Goal: Task Accomplishment & Management: Use online tool/utility

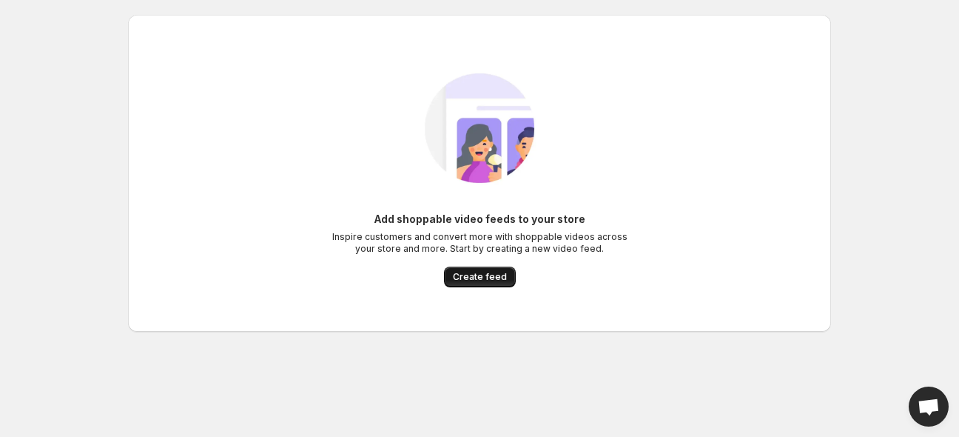
click at [477, 276] on span "Create feed" at bounding box center [480, 277] width 54 height 12
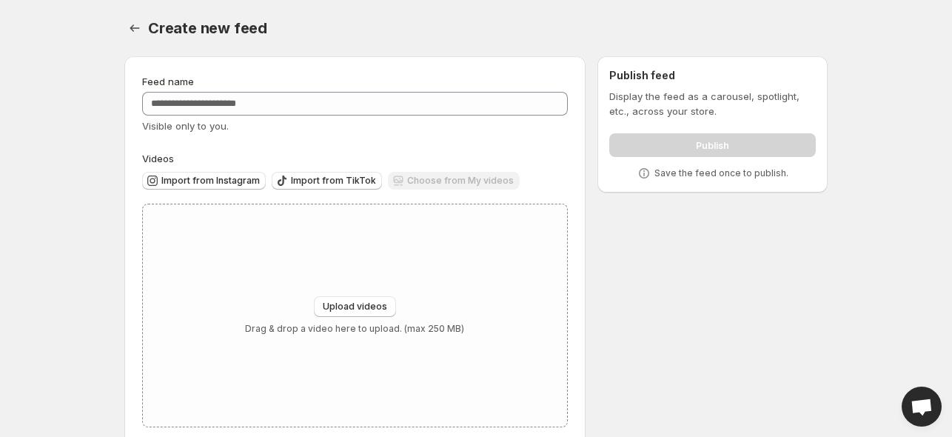
click at [363, 91] on div "Feed name Visible only to you." at bounding box center [354, 103] width 425 height 59
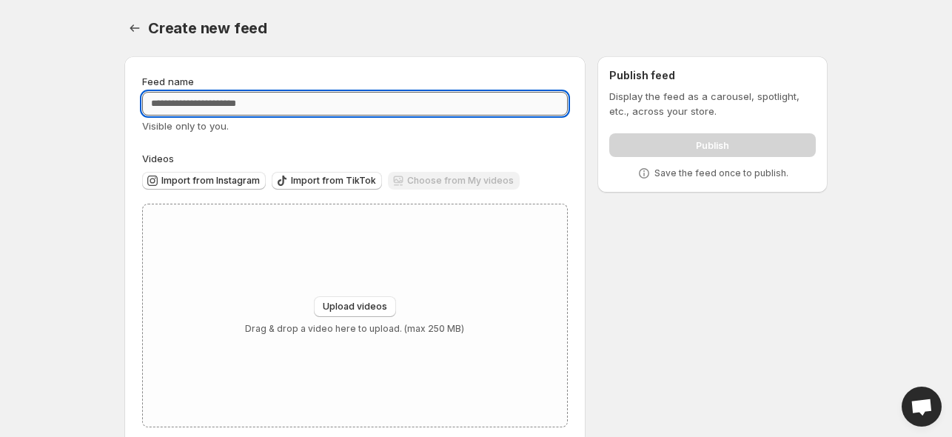
click at [360, 100] on input "Feed name" at bounding box center [354, 104] width 425 height 24
type input "****"
click at [340, 147] on div "Feed name **** Visible only to you. Videos Import from Instagram Import from Ti…" at bounding box center [354, 250] width 425 height 353
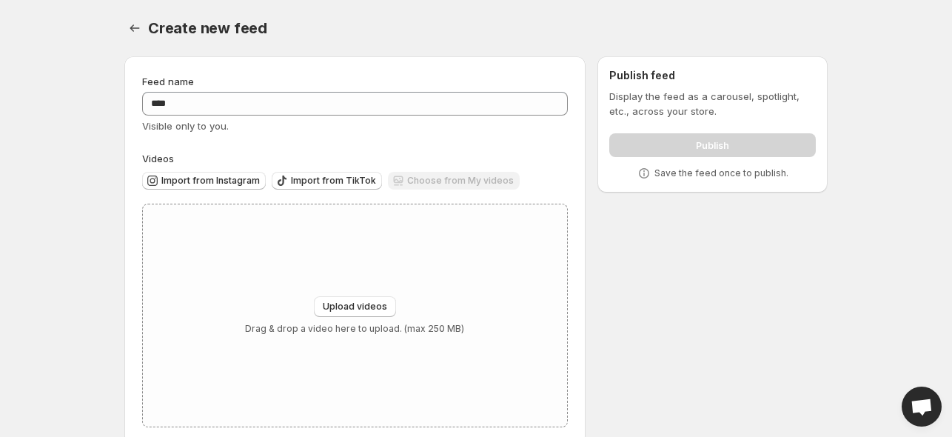
scroll to position [26, 0]
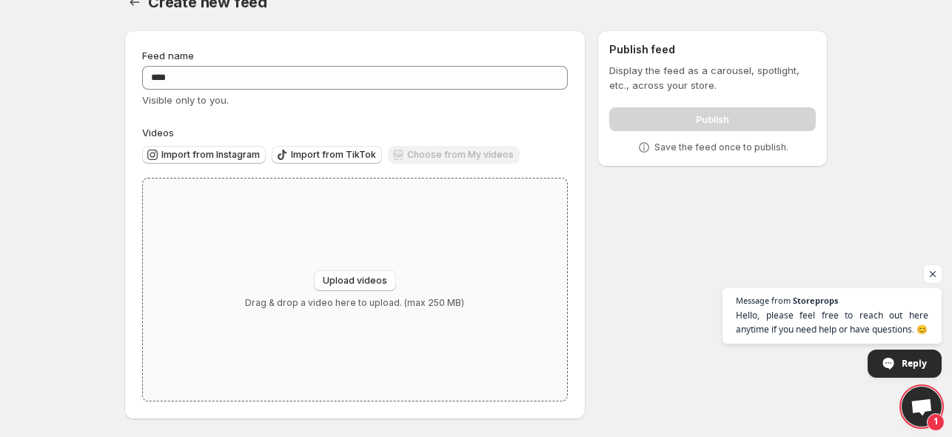
click at [357, 269] on div "Upload videos Drag & drop a video here to upload. (max 250 MB)" at bounding box center [355, 289] width 424 height 222
type input "**********"
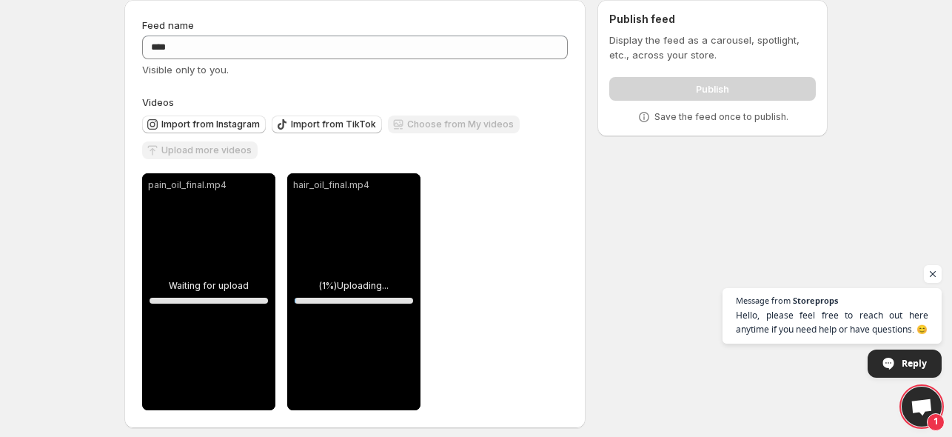
scroll to position [65, 0]
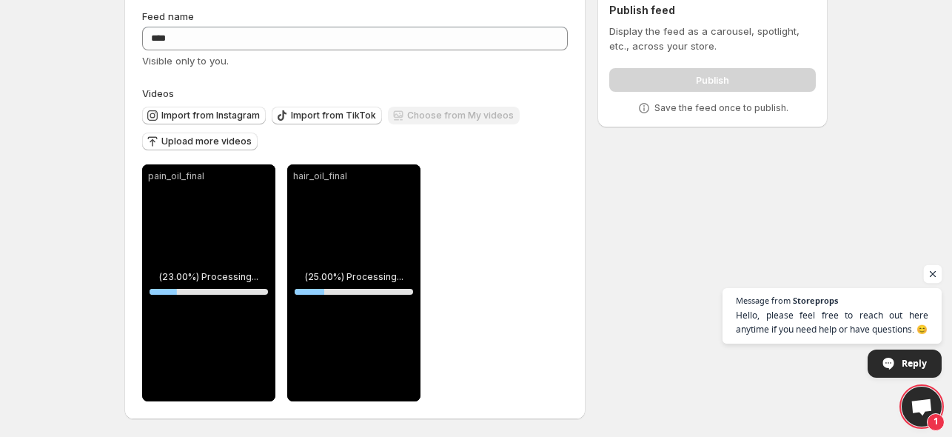
click at [927, 275] on span "Open chat" at bounding box center [932, 274] width 18 height 18
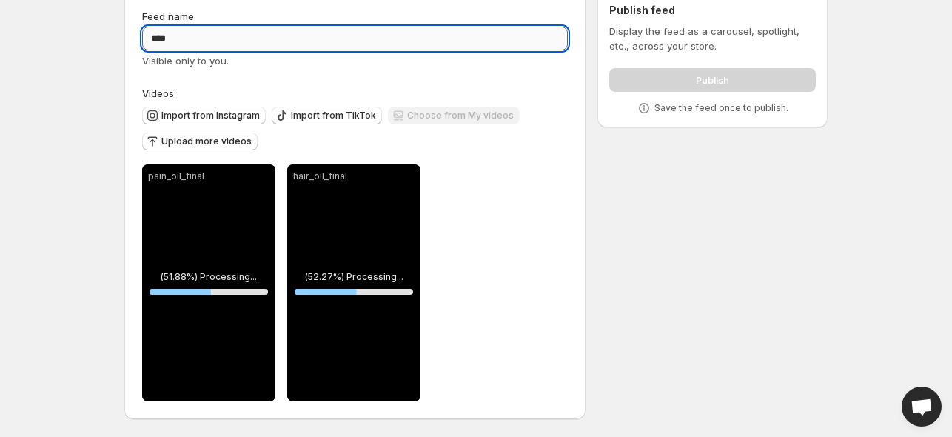
click at [264, 42] on input "****" at bounding box center [354, 39] width 425 height 24
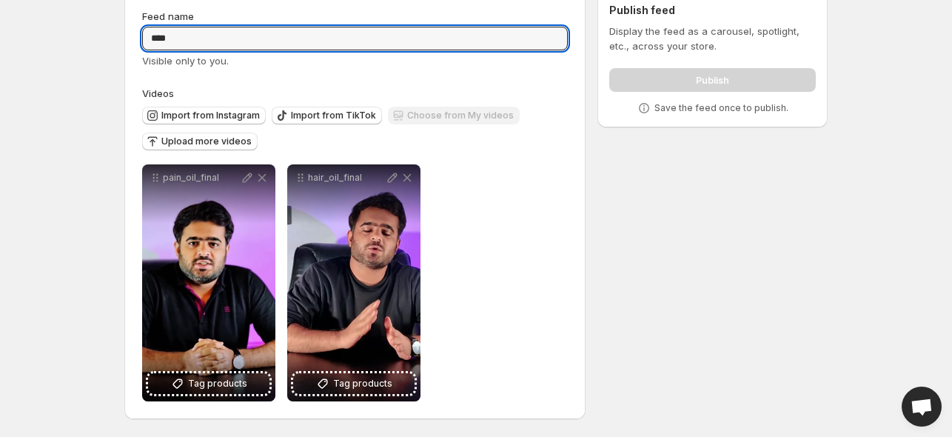
paste input "**********"
click at [397, 65] on div "Visible only to you." at bounding box center [354, 60] width 425 height 15
click at [221, 32] on input "**********" at bounding box center [354, 39] width 425 height 24
type input "**********"
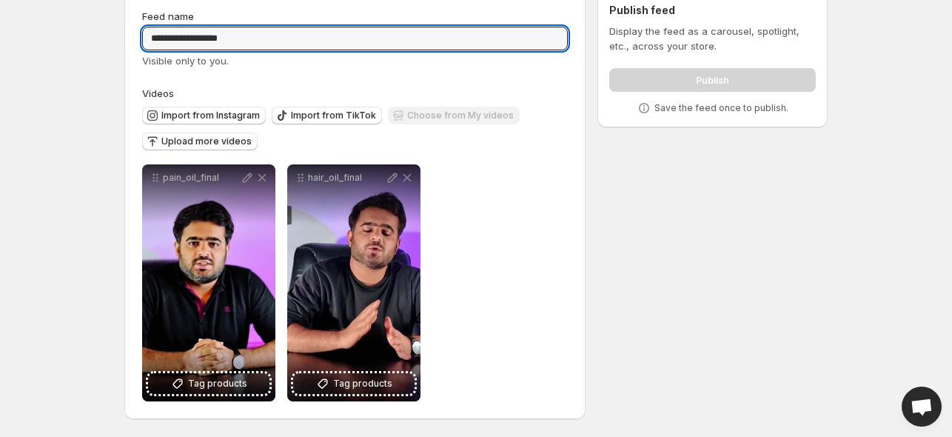
click at [482, 76] on div "**********" at bounding box center [354, 205] width 425 height 392
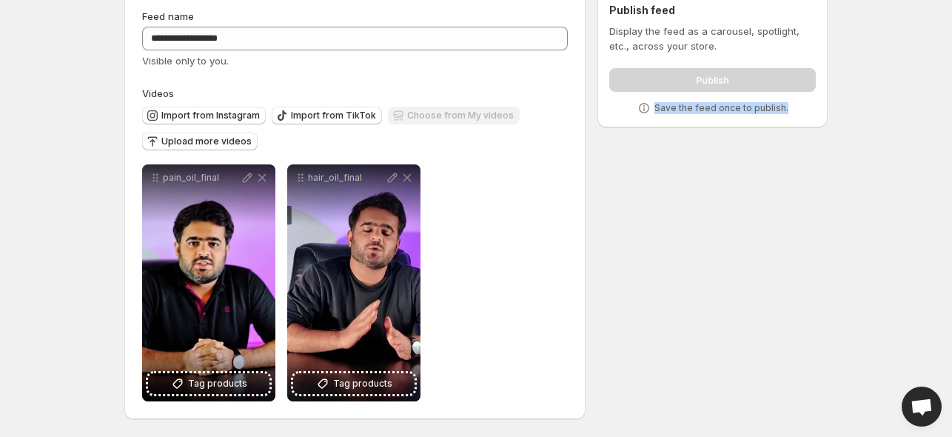
drag, startPoint x: 652, startPoint y: 108, endPoint x: 806, endPoint y: 109, distance: 153.9
click at [806, 109] on div "Save the feed once to publish." at bounding box center [712, 108] width 206 height 15
click at [806, 108] on div "Save the feed once to publish." at bounding box center [712, 108] width 206 height 15
click at [192, 118] on span "Import from Instagram" at bounding box center [210, 116] width 98 height 12
click at [240, 144] on span "Upload more videos" at bounding box center [206, 141] width 90 height 12
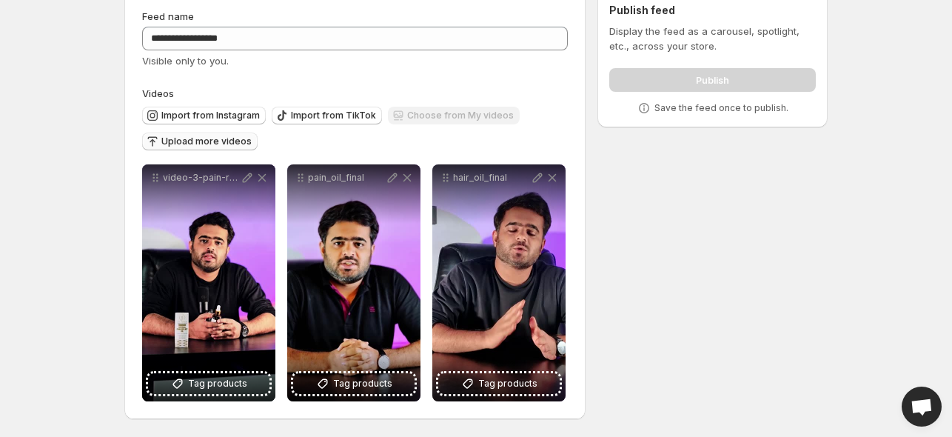
scroll to position [0, 0]
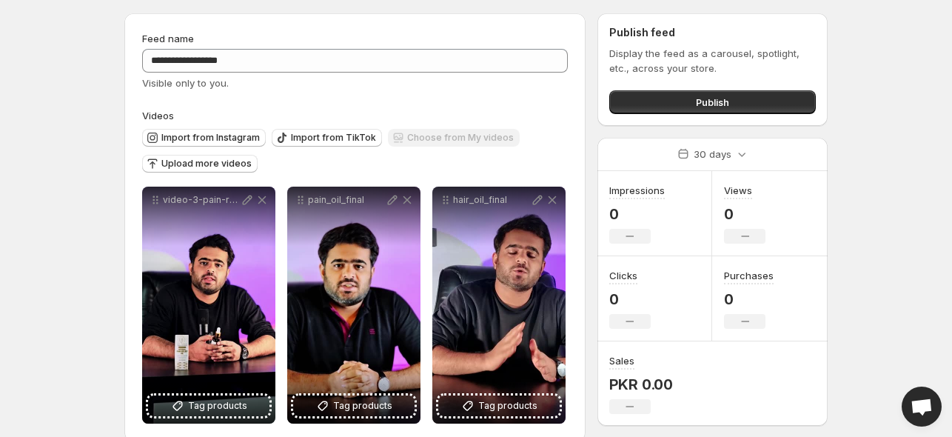
scroll to position [65, 0]
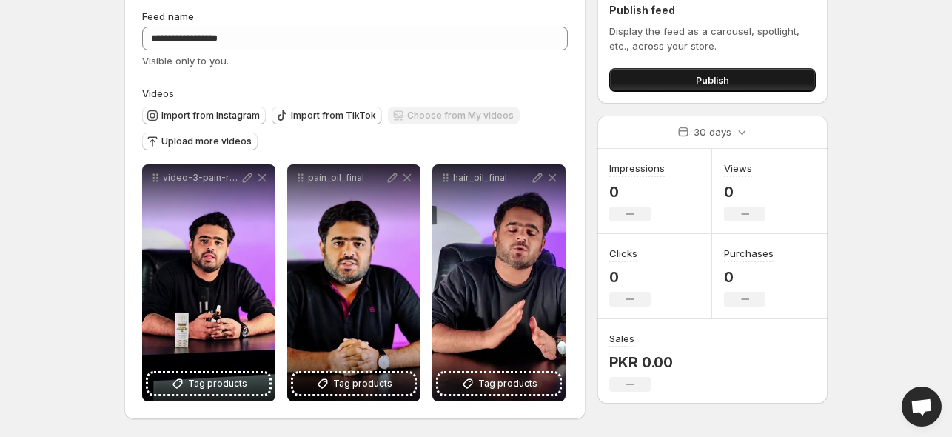
click at [719, 88] on button "Publish" at bounding box center [712, 80] width 206 height 24
click at [746, 82] on button "Publish" at bounding box center [712, 80] width 206 height 24
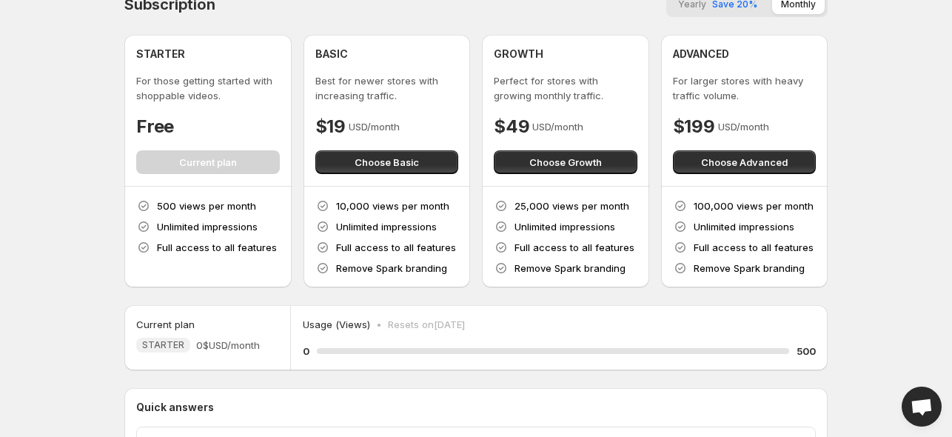
scroll to position [186, 0]
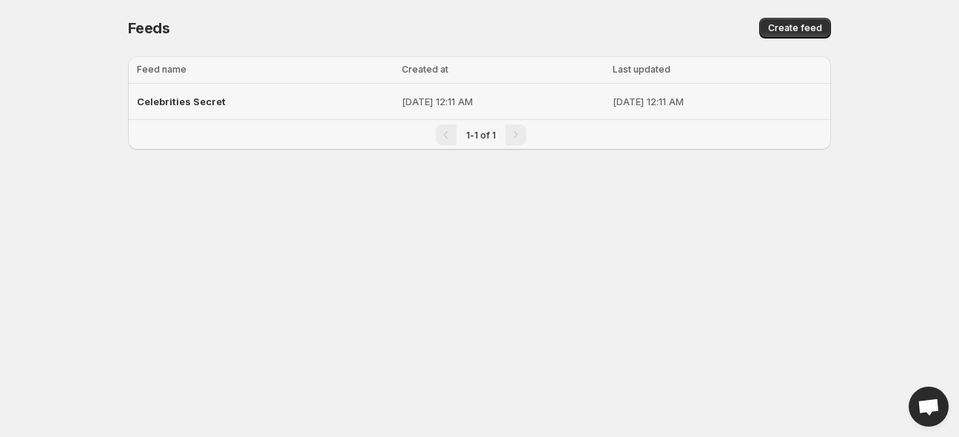
click at [277, 98] on div "Celebrities Secret" at bounding box center [265, 101] width 256 height 27
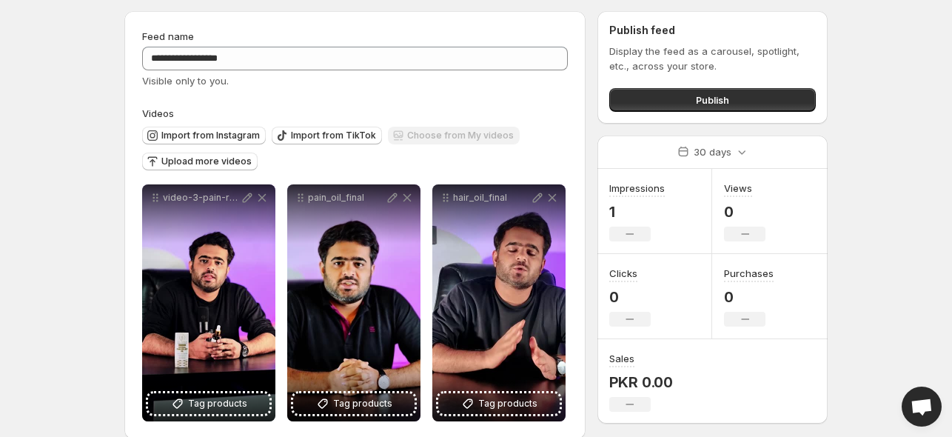
scroll to position [65, 0]
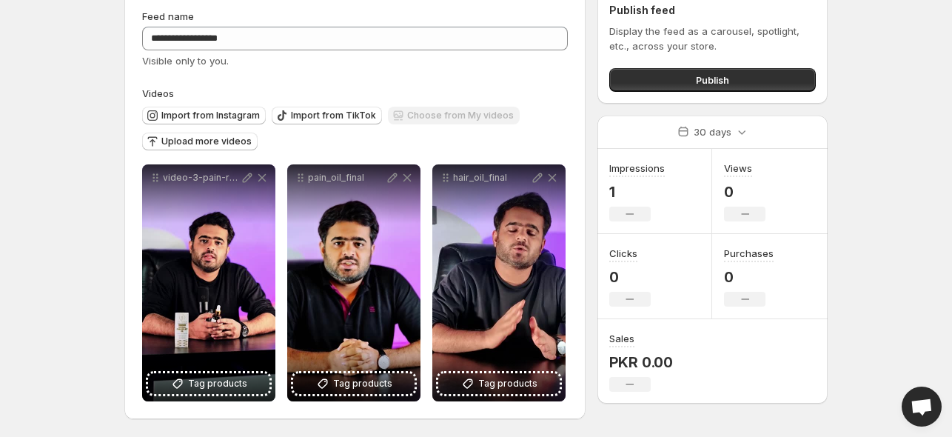
click at [708, 92] on div "Publish feed Display the feed as a carousel, spotlight, etc., across your store…" at bounding box center [712, 47] width 230 height 112
click at [640, 64] on div "Publish" at bounding box center [712, 77] width 206 height 30
click at [659, 80] on button "Publish" at bounding box center [712, 80] width 206 height 24
click at [238, 144] on span "Upload more videos" at bounding box center [206, 141] width 90 height 12
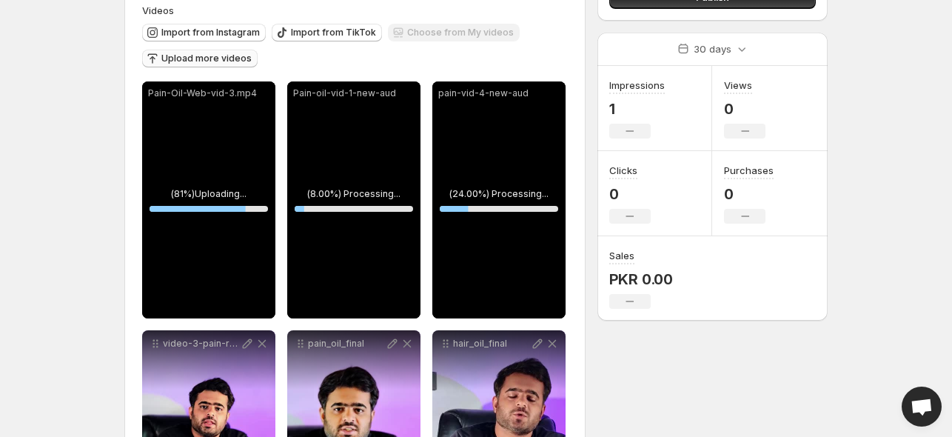
scroll to position [0, 0]
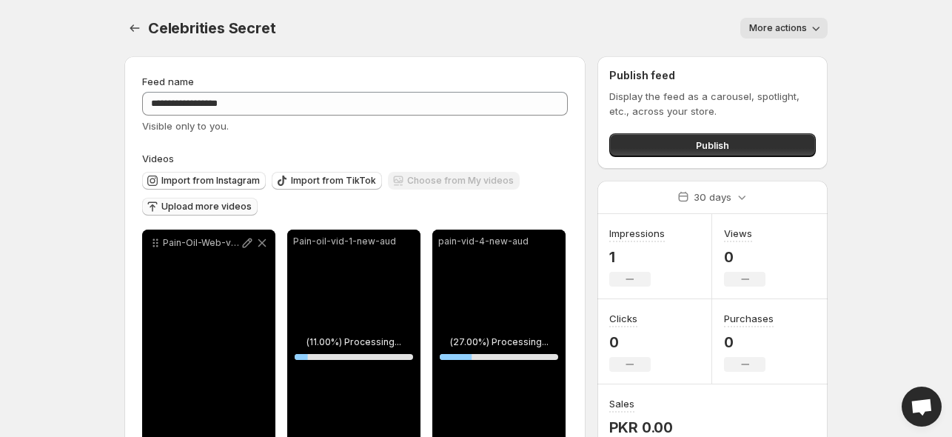
click at [749, 24] on button "More actions" at bounding box center [783, 28] width 87 height 21
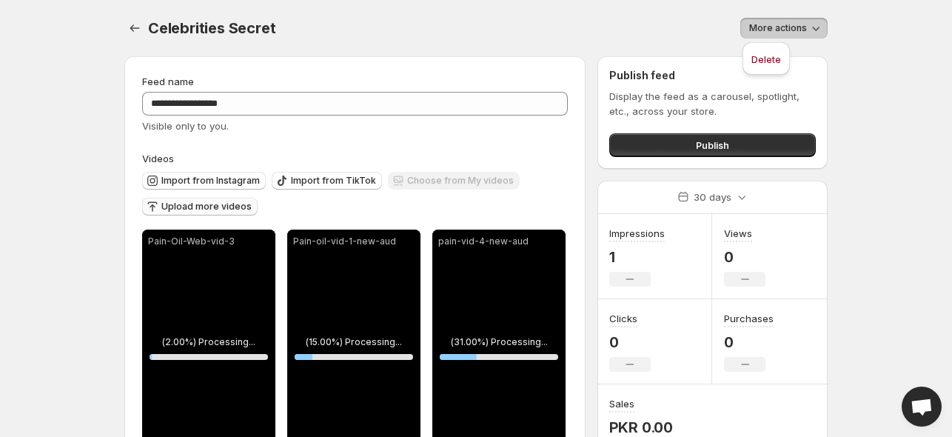
drag, startPoint x: 653, startPoint y: 22, endPoint x: 641, endPoint y: 23, distance: 12.6
click at [652, 23] on div "More actions" at bounding box center [560, 28] width 534 height 21
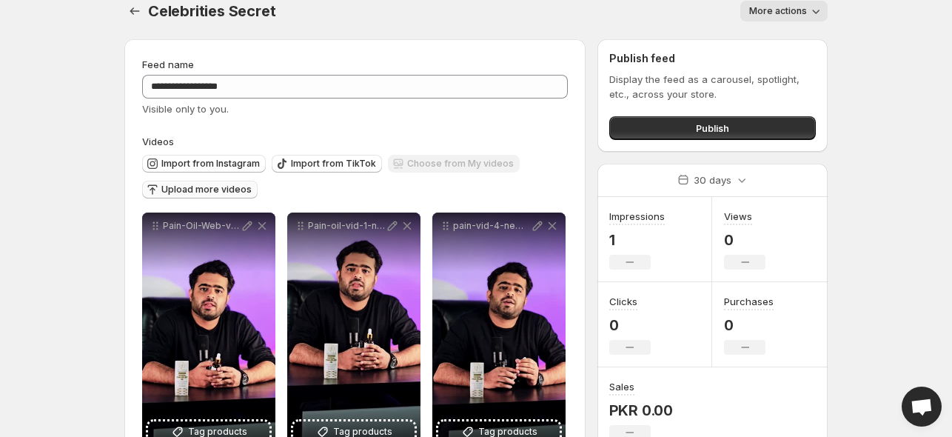
scroll to position [296, 0]
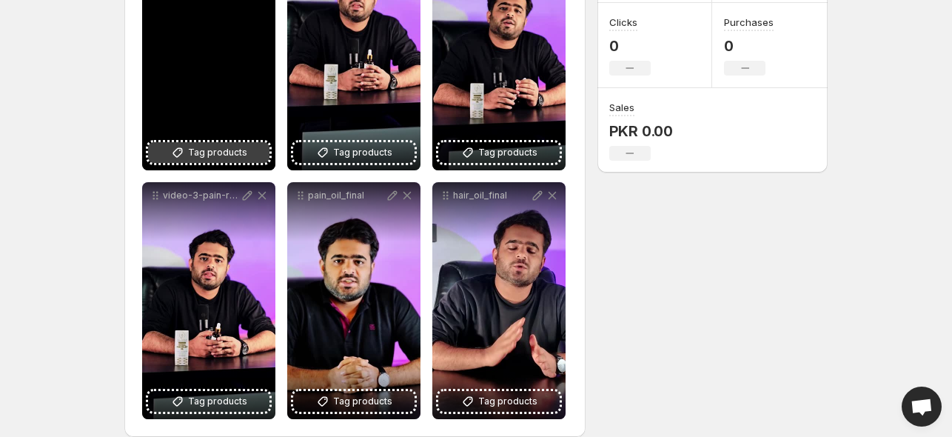
click at [218, 153] on span "Tag products" at bounding box center [217, 152] width 59 height 15
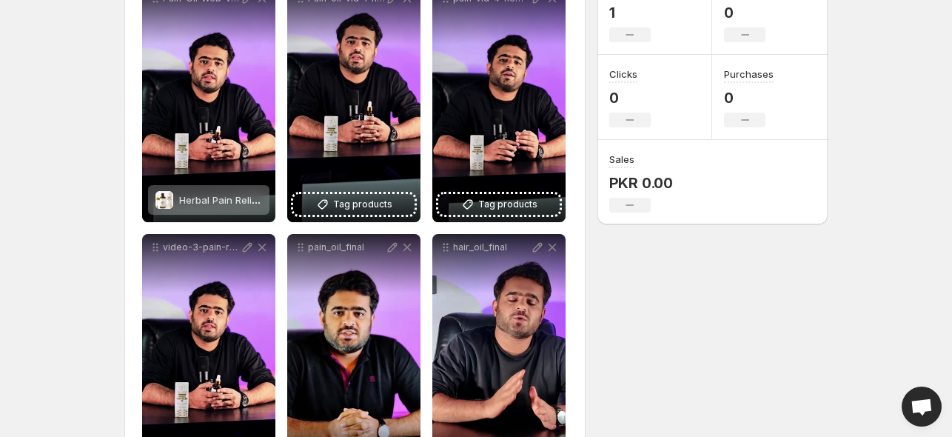
scroll to position [222, 0]
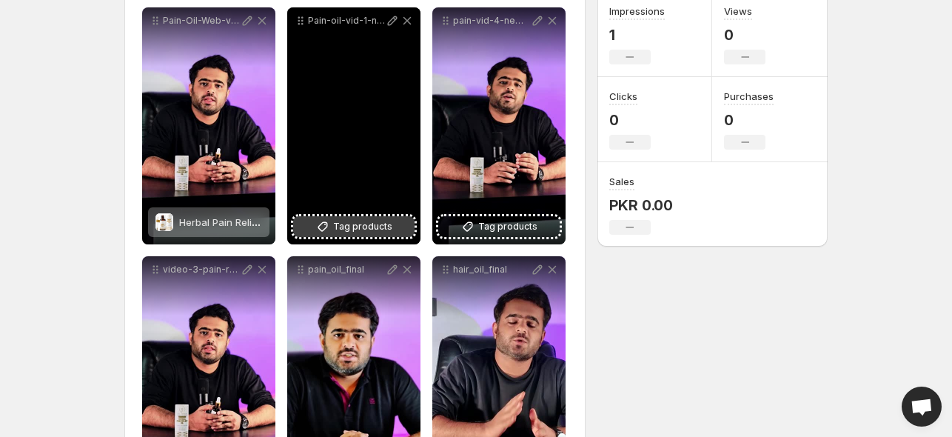
click at [403, 221] on button "Tag products" at bounding box center [353, 226] width 121 height 21
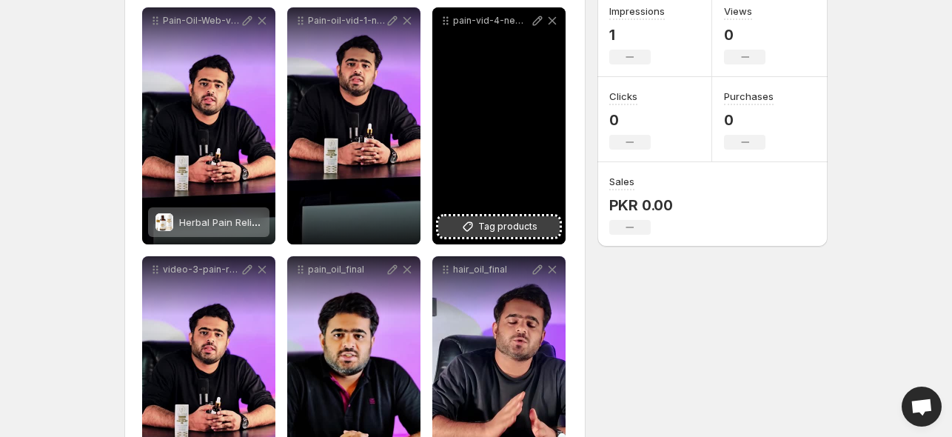
click at [511, 231] on span "Tag products" at bounding box center [507, 226] width 59 height 15
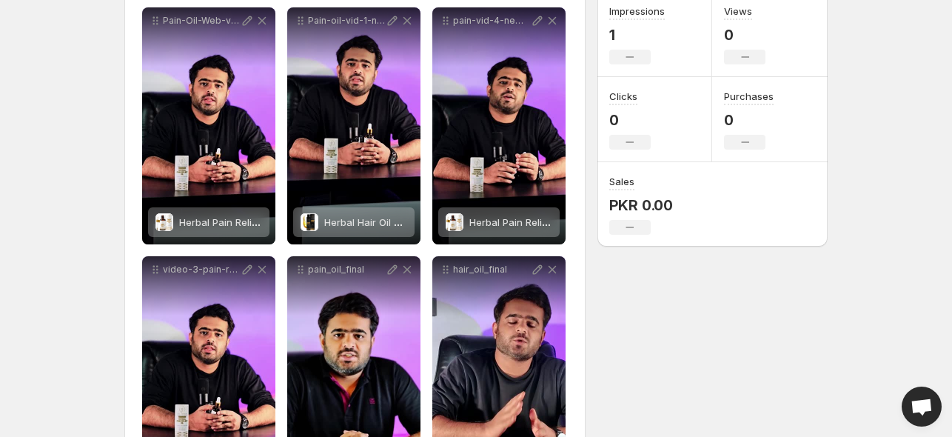
scroll to position [314, 0]
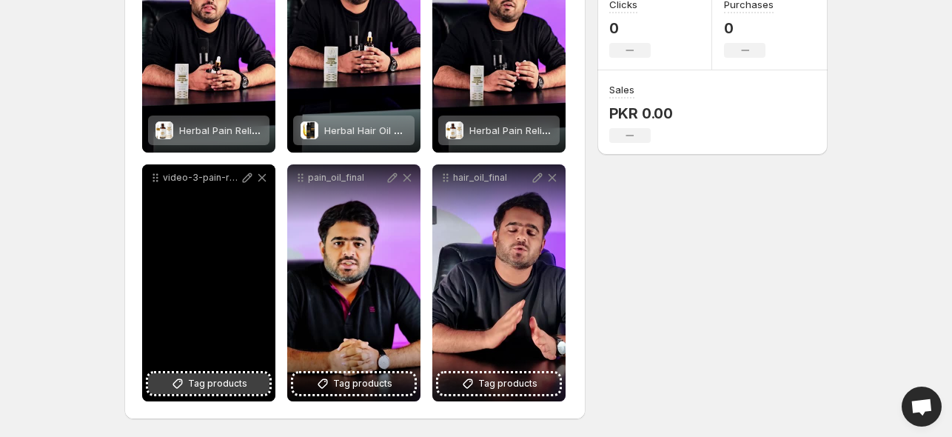
click at [164, 381] on button "Tag products" at bounding box center [208, 383] width 121 height 21
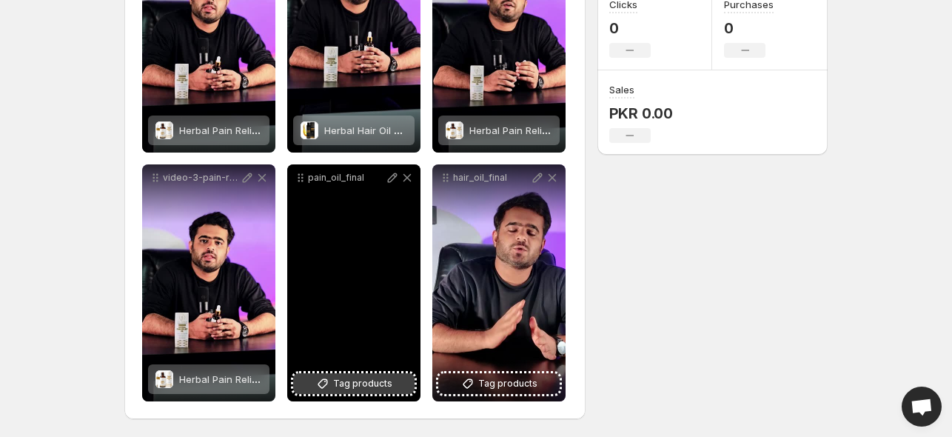
click at [348, 384] on span "Tag products" at bounding box center [362, 383] width 59 height 15
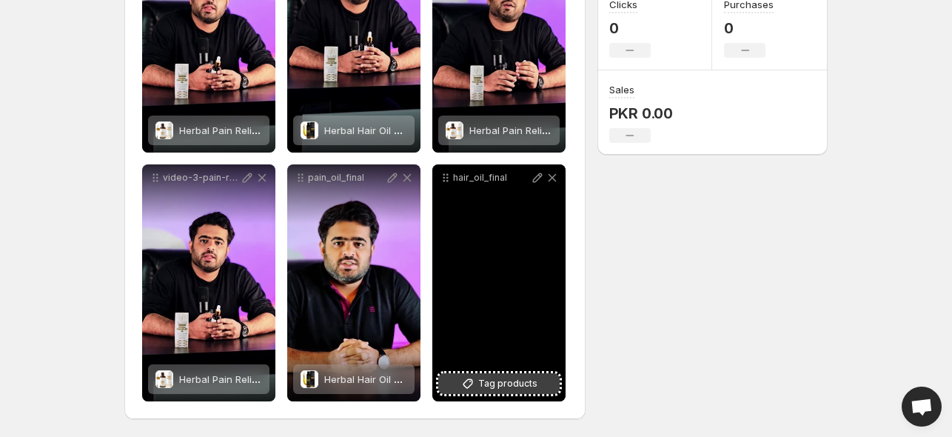
click at [524, 388] on span "Tag products" at bounding box center [507, 383] width 59 height 15
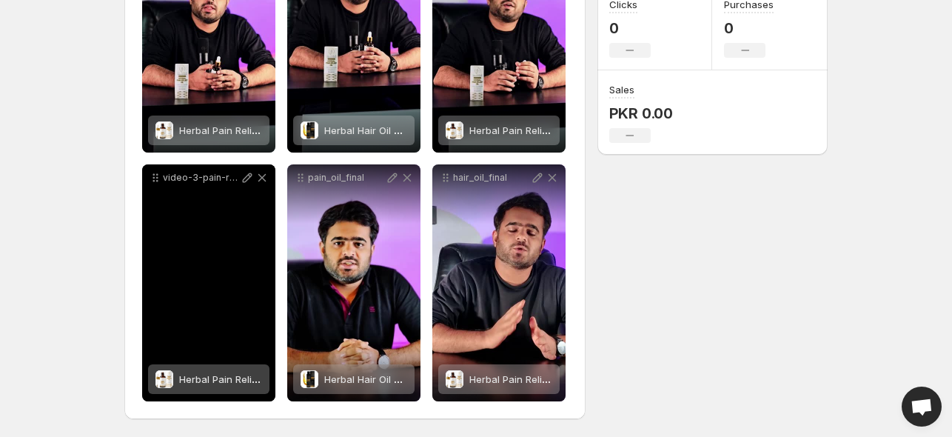
click at [223, 381] on span "Herbal Pain Relief Oil" at bounding box center [227, 379] width 97 height 12
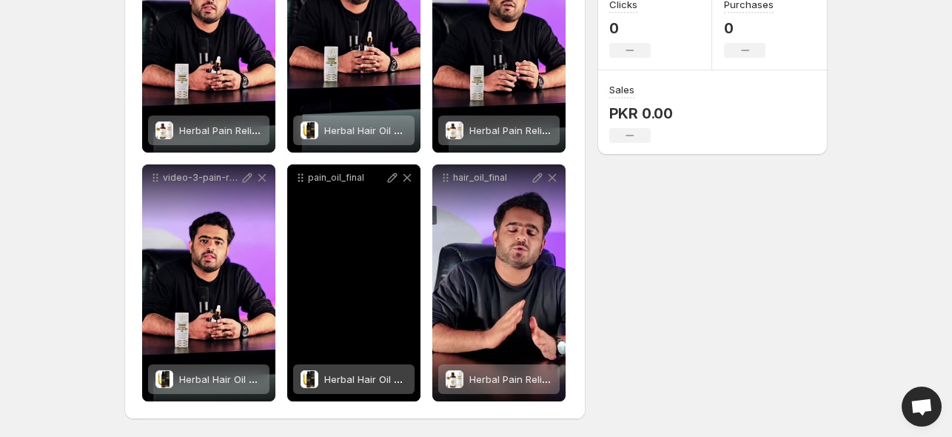
click at [361, 374] on span "Herbal Hair Oil – 100% Organic" at bounding box center [396, 379] width 144 height 12
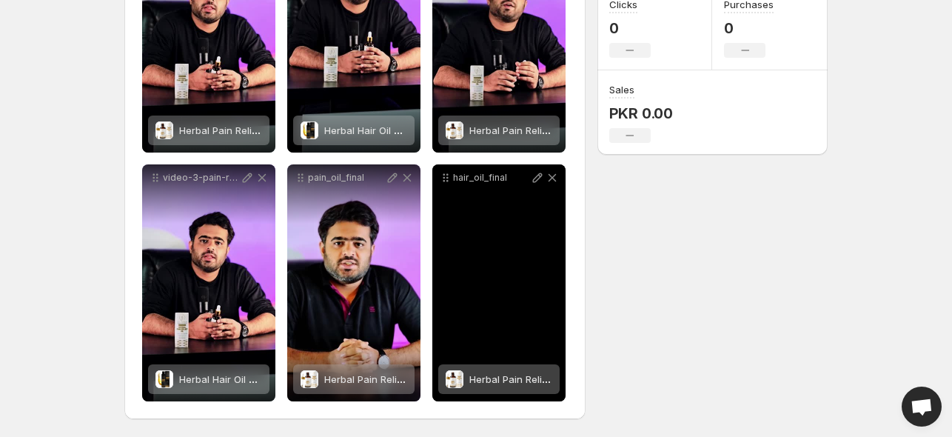
click at [491, 381] on span "Herbal Pain Relief Oil" at bounding box center [517, 379] width 97 height 12
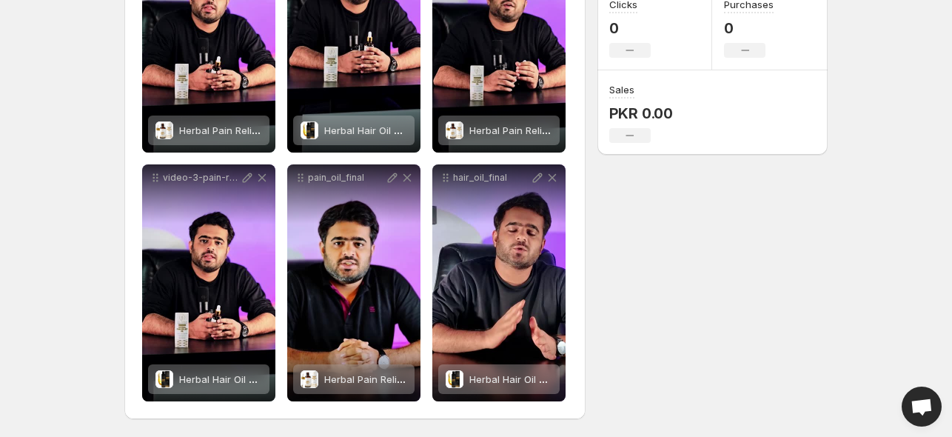
scroll to position [0, 0]
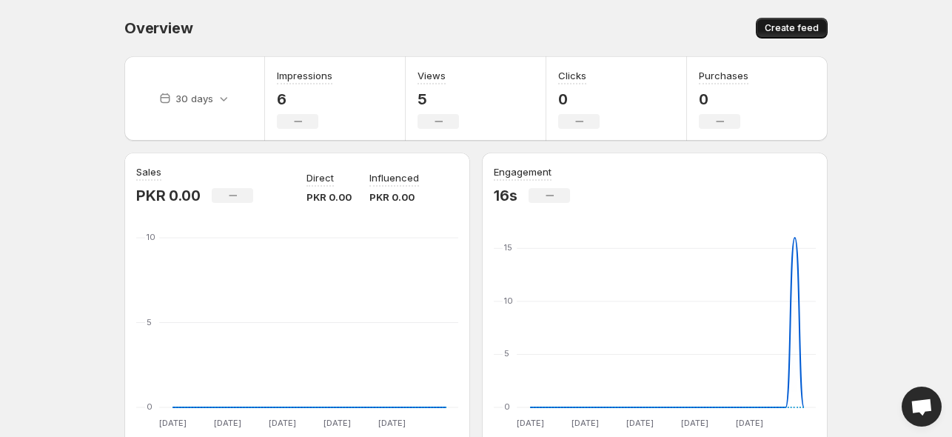
click at [808, 25] on span "Create feed" at bounding box center [791, 28] width 54 height 12
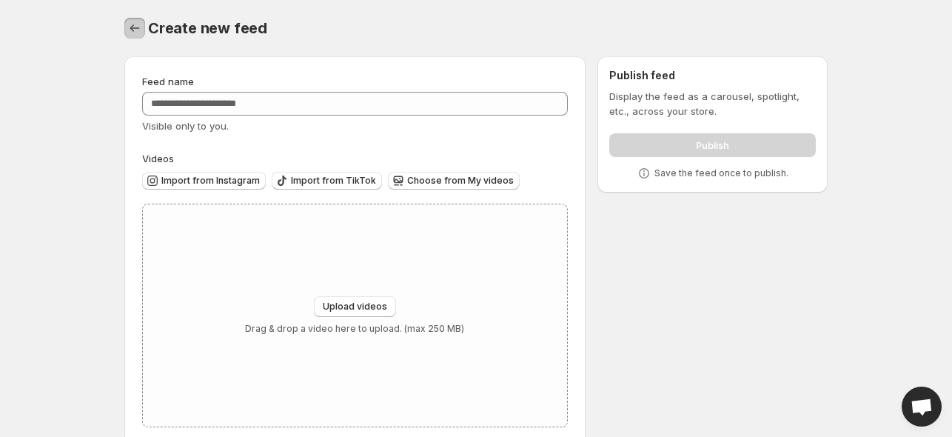
click at [130, 25] on icon "Settings" at bounding box center [134, 28] width 15 height 15
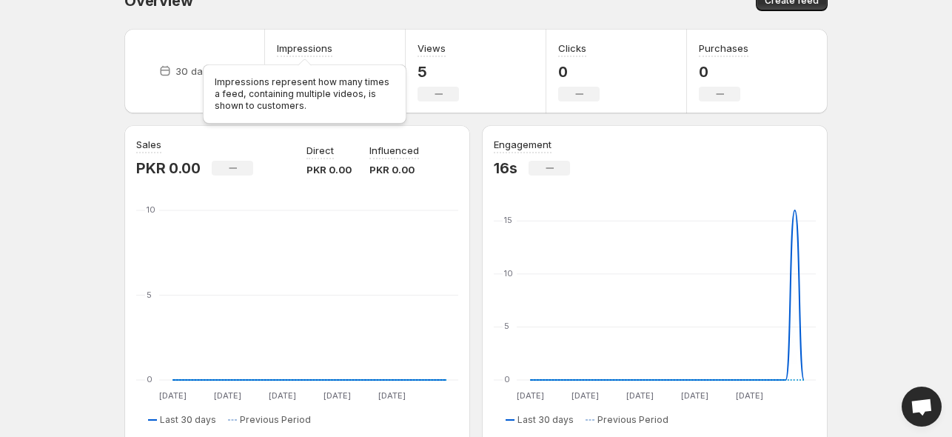
scroll to position [2, 0]
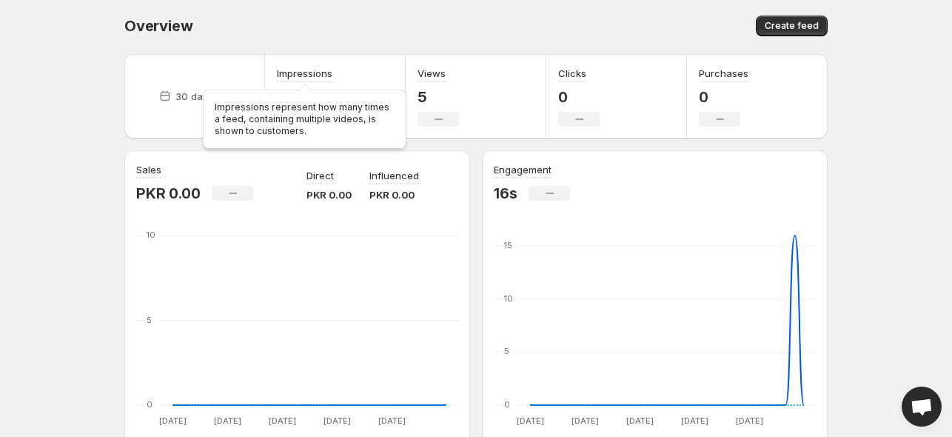
click at [287, 83] on div "Impressions represent how many times a feed, containing multiple videos, is sho…" at bounding box center [304, 116] width 209 height 71
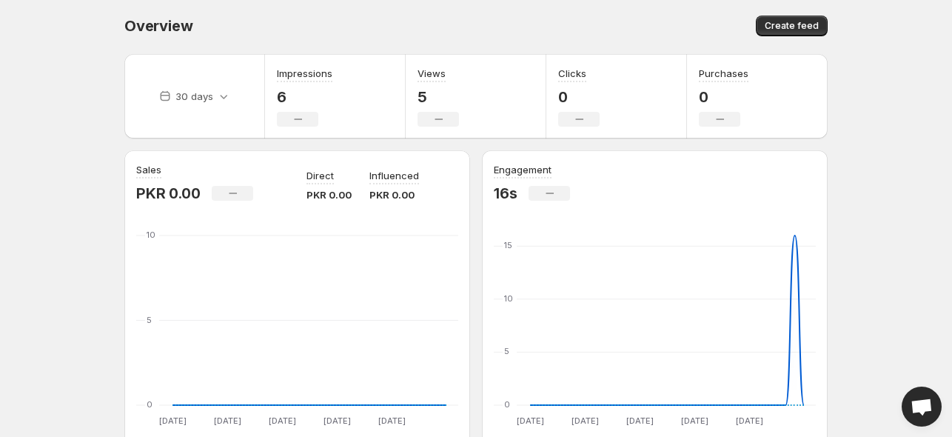
click at [568, 90] on p "0" at bounding box center [578, 97] width 41 height 18
click at [633, 90] on div "Clicks 0 No change" at bounding box center [616, 96] width 141 height 84
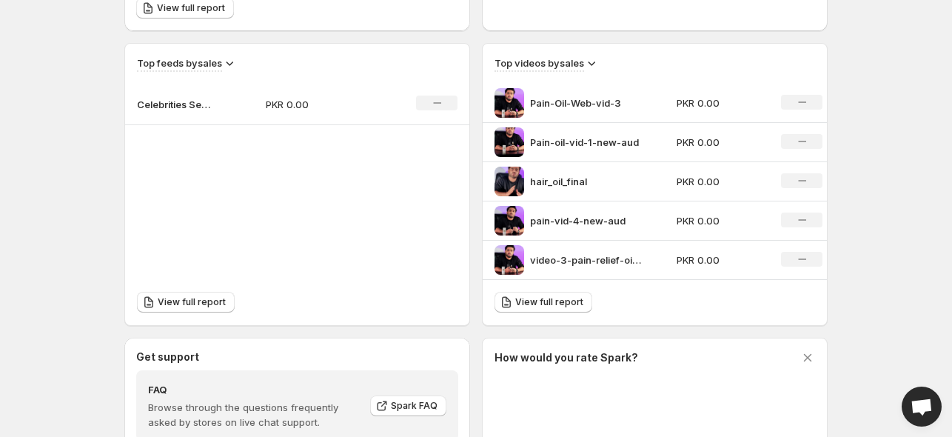
scroll to position [446, 0]
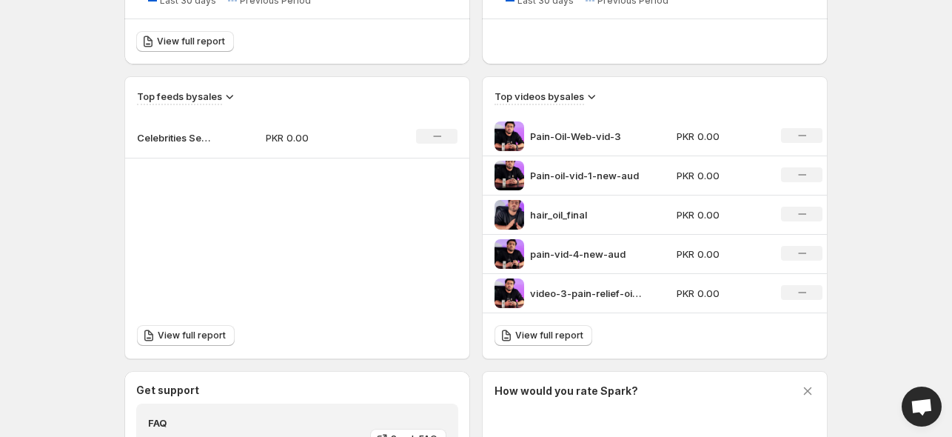
click at [169, 141] on p "Celebrities Secret" at bounding box center [174, 137] width 74 height 15
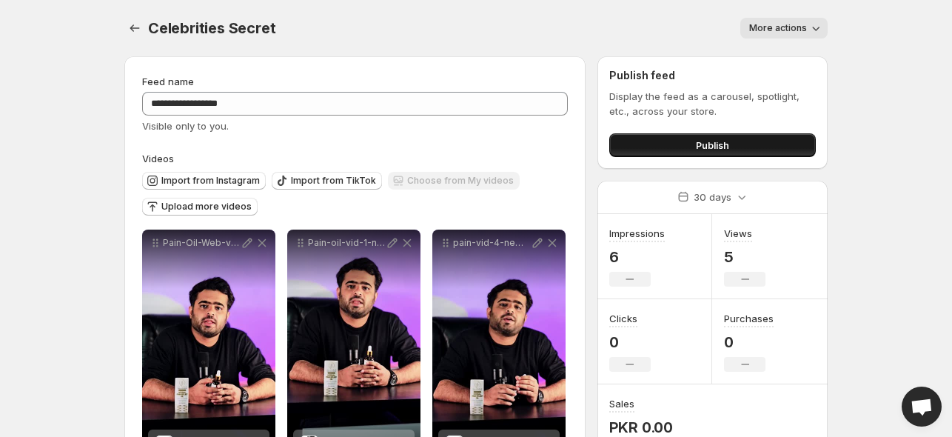
click at [654, 142] on button "Publish" at bounding box center [712, 145] width 206 height 24
